Goal: Task Accomplishment & Management: Manage account settings

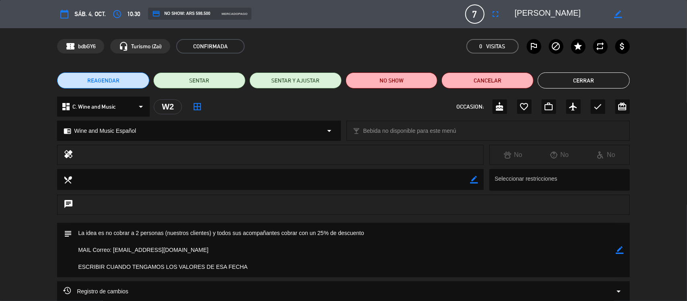
scroll to position [77, 0]
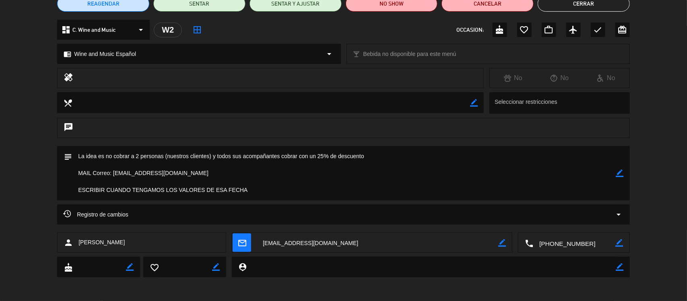
click at [584, 2] on button "Cerrar" at bounding box center [583, 4] width 92 height 16
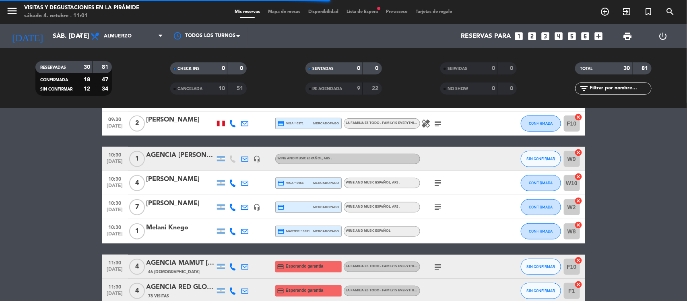
click at [222, 232] on div at bounding box center [221, 230] width 8 height 5
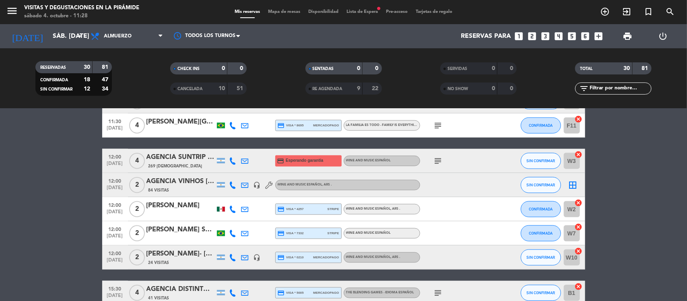
scroll to position [452, 0]
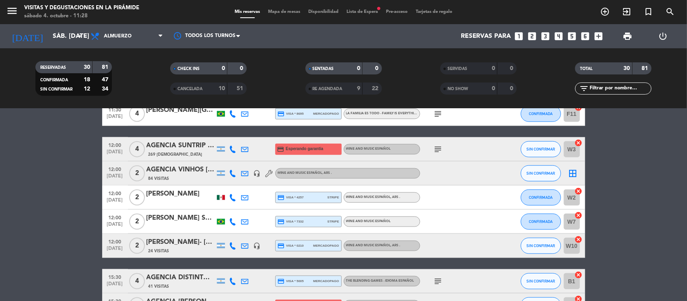
click at [197, 242] on div "[PERSON_NAME]- [PERSON_NAME]" at bounding box center [180, 242] width 68 height 10
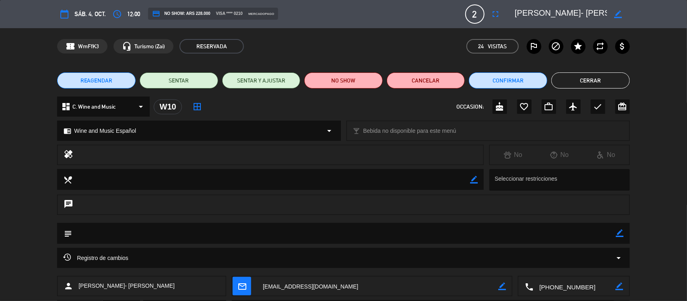
drag, startPoint x: 584, startPoint y: 80, endPoint x: 580, endPoint y: 77, distance: 5.2
click at [584, 79] on button "Cerrar" at bounding box center [590, 80] width 78 height 16
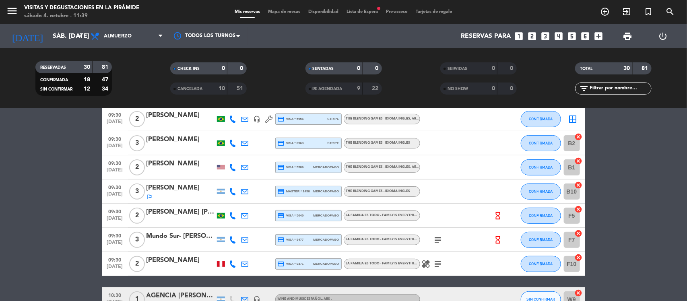
scroll to position [101, 0]
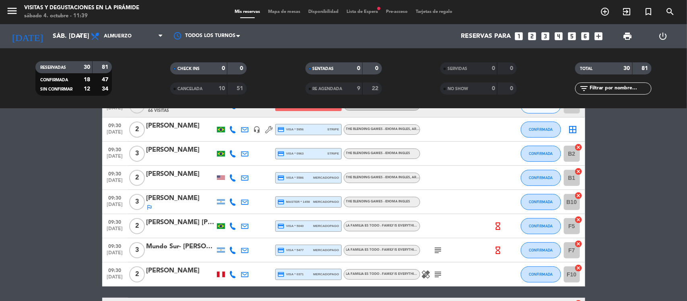
click at [169, 224] on div "[PERSON_NAME] [PERSON_NAME] [PERSON_NAME]" at bounding box center [180, 222] width 68 height 10
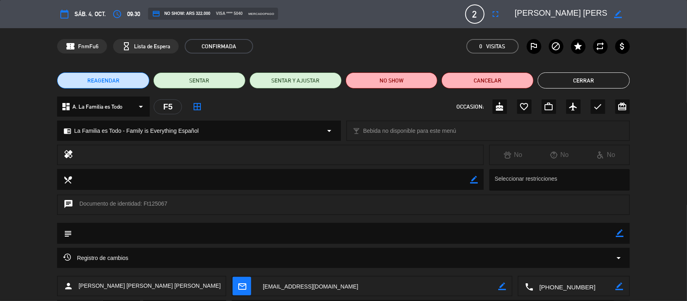
click at [278, 287] on textarea at bounding box center [377, 286] width 241 height 20
click at [580, 84] on button "Cerrar" at bounding box center [583, 80] width 92 height 16
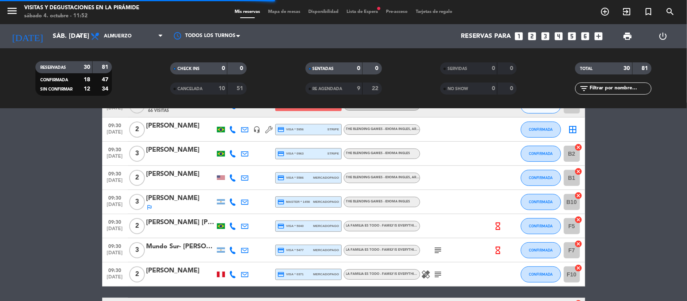
click at [177, 172] on div "[PERSON_NAME]" at bounding box center [180, 174] width 68 height 10
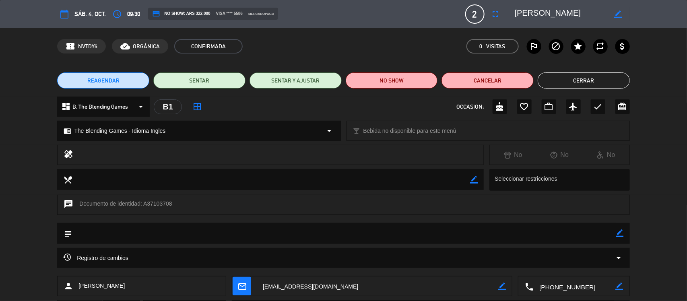
click at [272, 288] on textarea at bounding box center [377, 286] width 241 height 20
click at [606, 80] on button "Cerrar" at bounding box center [583, 80] width 92 height 16
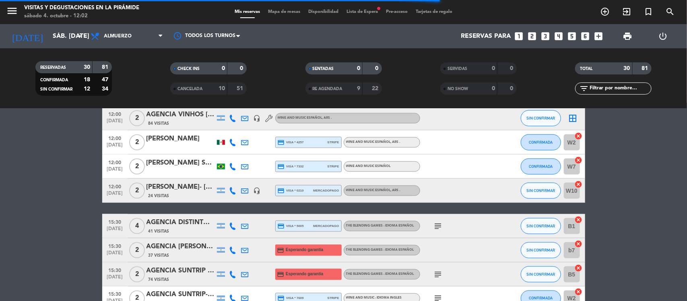
scroll to position [452, 0]
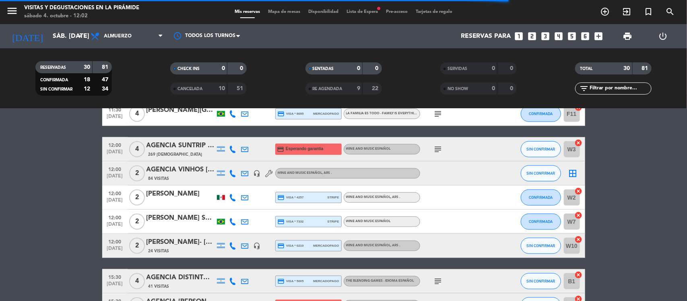
click at [185, 192] on div "[PERSON_NAME]" at bounding box center [180, 194] width 68 height 10
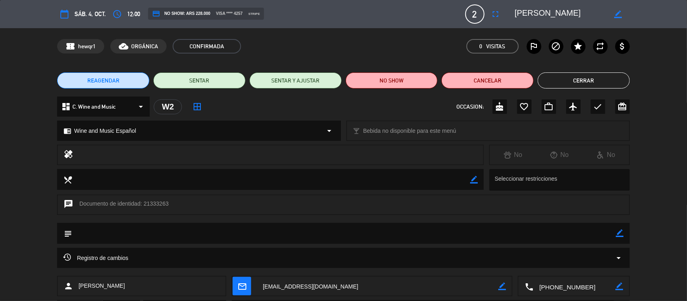
click at [296, 288] on textarea at bounding box center [377, 286] width 241 height 20
